Goal: Information Seeking & Learning: Learn about a topic

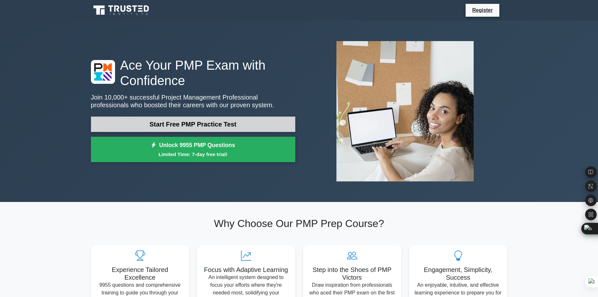
click at [210, 125] on link "Start Free PMP Practice Test" at bounding box center [193, 124] width 204 height 15
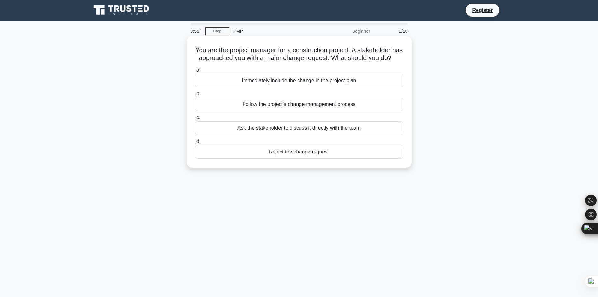
click at [287, 135] on div "Ask the stakeholder to discuss it directly with the team" at bounding box center [299, 129] width 208 height 14
click at [195, 120] on input "c. Ask the stakeholder to discuss it directly with the team" at bounding box center [195, 118] width 0 height 4
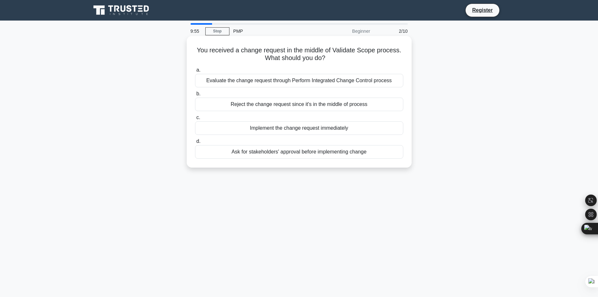
click at [262, 106] on div "Reject the change request since it's in the middle of process" at bounding box center [299, 105] width 208 height 14
click at [195, 96] on input "b. Reject the change request since it's in the middle of process" at bounding box center [195, 94] width 0 height 4
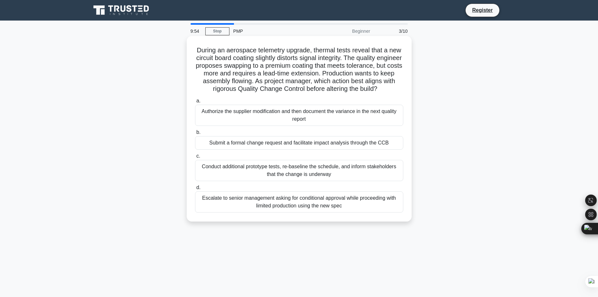
click at [268, 150] on div "Submit a formal change request and facilitate impact analysis through the CCB" at bounding box center [299, 143] width 208 height 14
click at [195, 135] on input "b. Submit a formal change request and facilitate impact analysis through the CCB" at bounding box center [195, 133] width 0 height 4
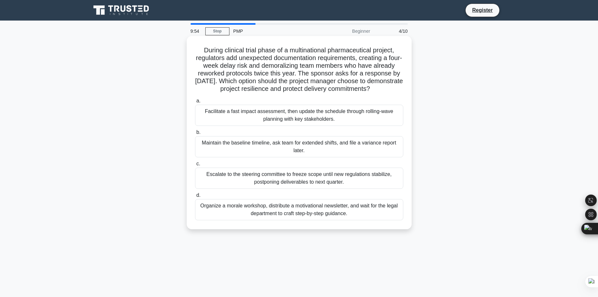
click at [268, 158] on div "Maintain the baseline timeline, ask team for extended shifts, and file a varian…" at bounding box center [299, 146] width 208 height 21
click at [195, 135] on input "b. Maintain the baseline timeline, ask team for extended shifts, and file a var…" at bounding box center [195, 133] width 0 height 4
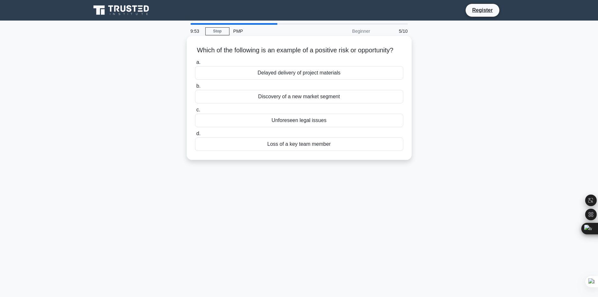
click at [280, 151] on div "Loss of a key team member" at bounding box center [299, 145] width 208 height 14
click at [223, 127] on div "Unforeseen legal issues" at bounding box center [299, 121] width 208 height 14
click at [195, 112] on input "c. Unforeseen legal issues" at bounding box center [195, 110] width 0 height 4
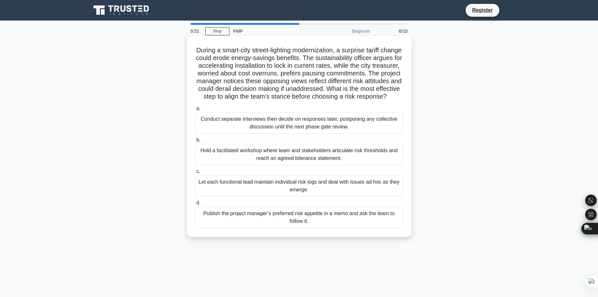
click at [247, 159] on div "Hold a facilitated workshop where team and stakeholders articulate risk thresho…" at bounding box center [299, 154] width 208 height 21
click at [195, 142] on input "b. Hold a facilitated workshop where team and stakeholders articulate risk thre…" at bounding box center [195, 140] width 0 height 4
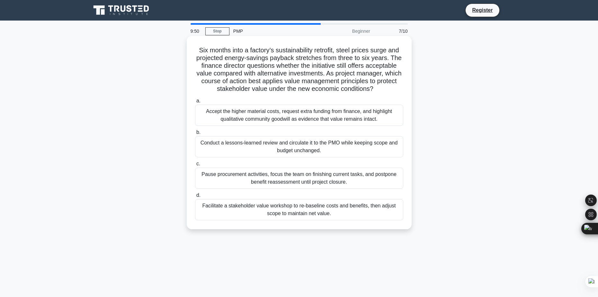
click at [253, 141] on div "Conduct a lessons-learned review and circulate it to the PMO while keeping scop…" at bounding box center [299, 146] width 208 height 21
click at [195, 135] on input "b. Conduct a lessons-learned review and circulate it to the PMO while keeping s…" at bounding box center [195, 133] width 0 height 4
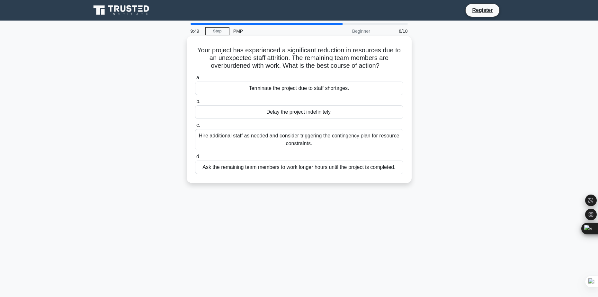
click at [254, 142] on div "Hire additional staff as needed and consider triggering the contingency plan fo…" at bounding box center [299, 139] width 208 height 21
click at [195, 128] on input "c. Hire additional staff as needed and consider triggering the contingency plan…" at bounding box center [195, 125] width 0 height 4
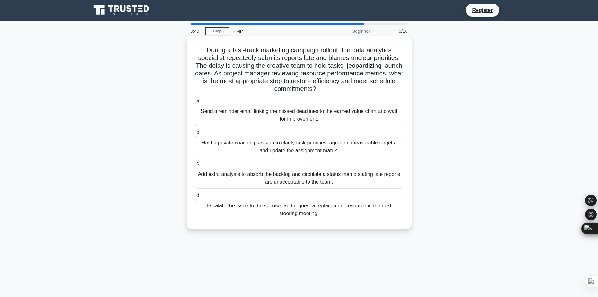
click at [254, 146] on div "Hold a private coaching session to clarify task priorities, agree on measurable…" at bounding box center [299, 146] width 208 height 21
click at [195, 135] on input "b. Hold a private coaching session to clarify task priorities, agree on measura…" at bounding box center [195, 133] width 0 height 4
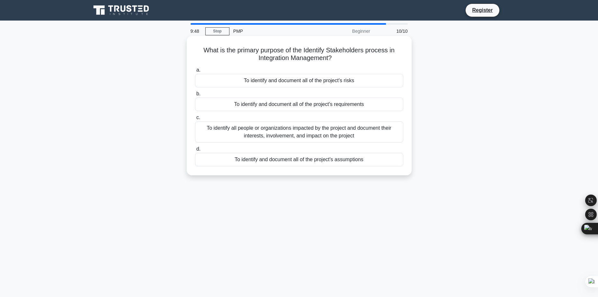
click at [264, 137] on div "To identify all people or organizations impacted by the project and document th…" at bounding box center [299, 132] width 208 height 21
click at [195, 120] on input "c. To identify all people or organizations impacted by the project and document…" at bounding box center [195, 118] width 0 height 4
